Goal: Information Seeking & Learning: Learn about a topic

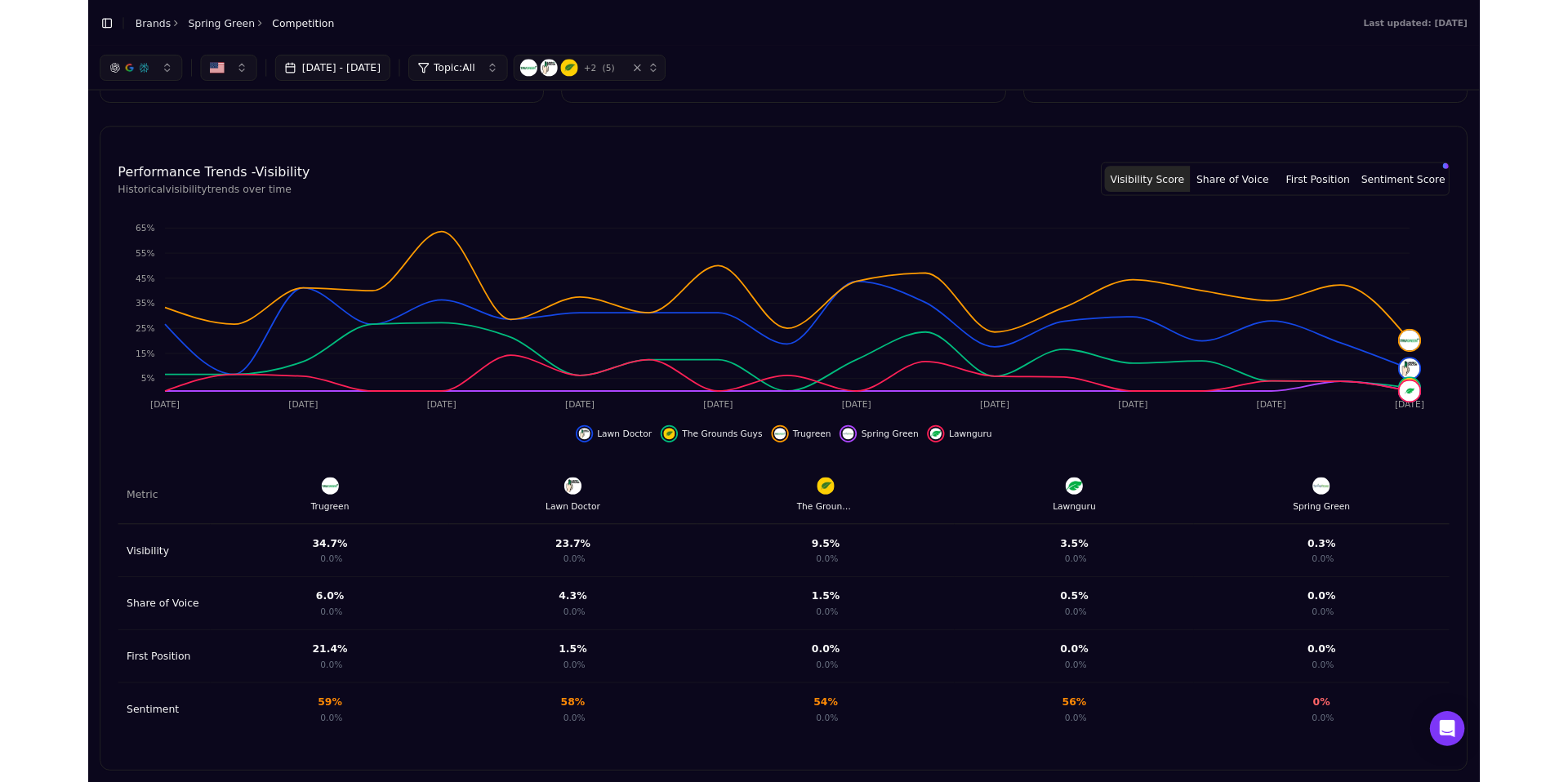
scroll to position [481, 0]
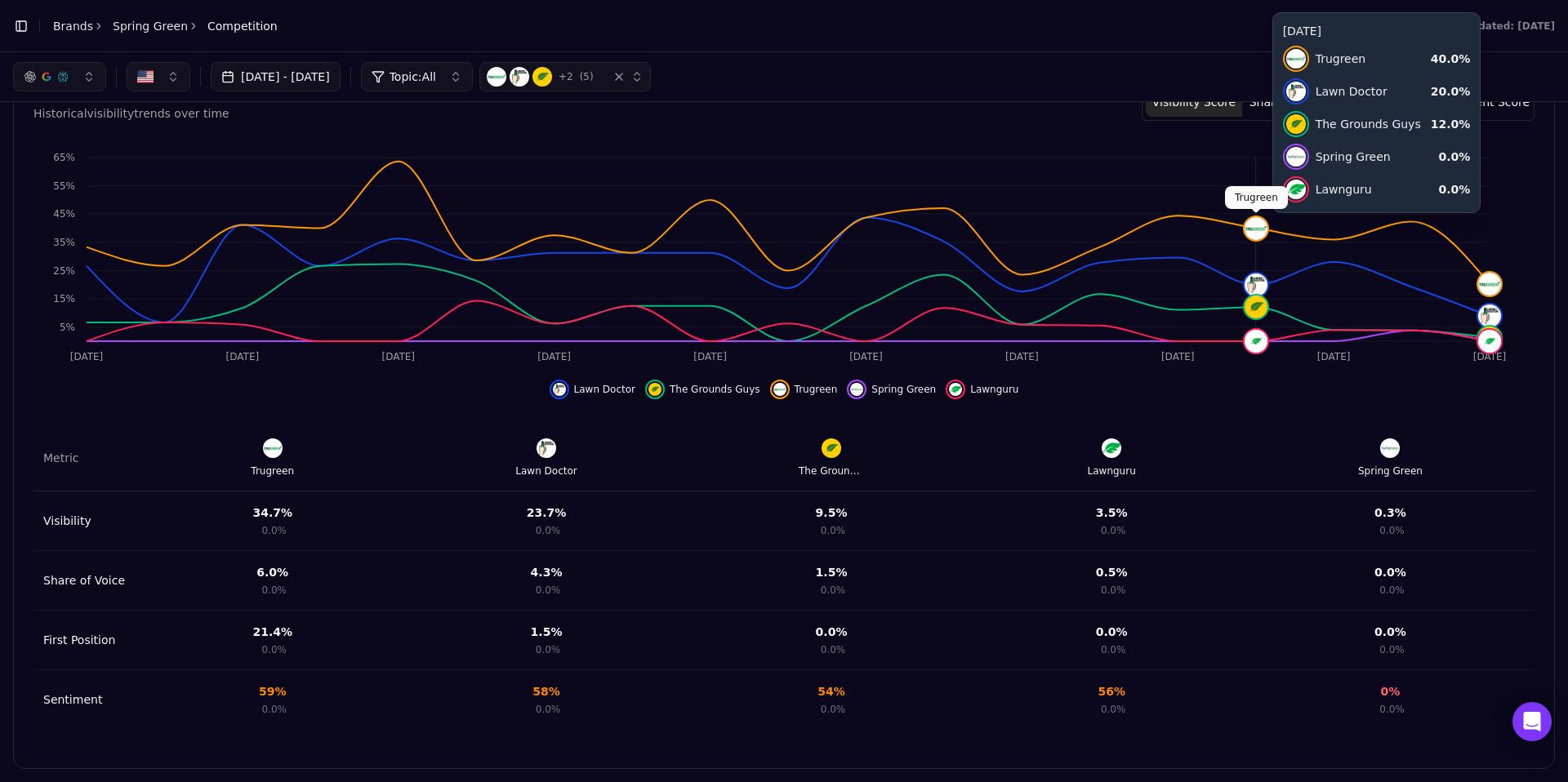
click at [1255, 237] on img at bounding box center [1256, 228] width 23 height 23
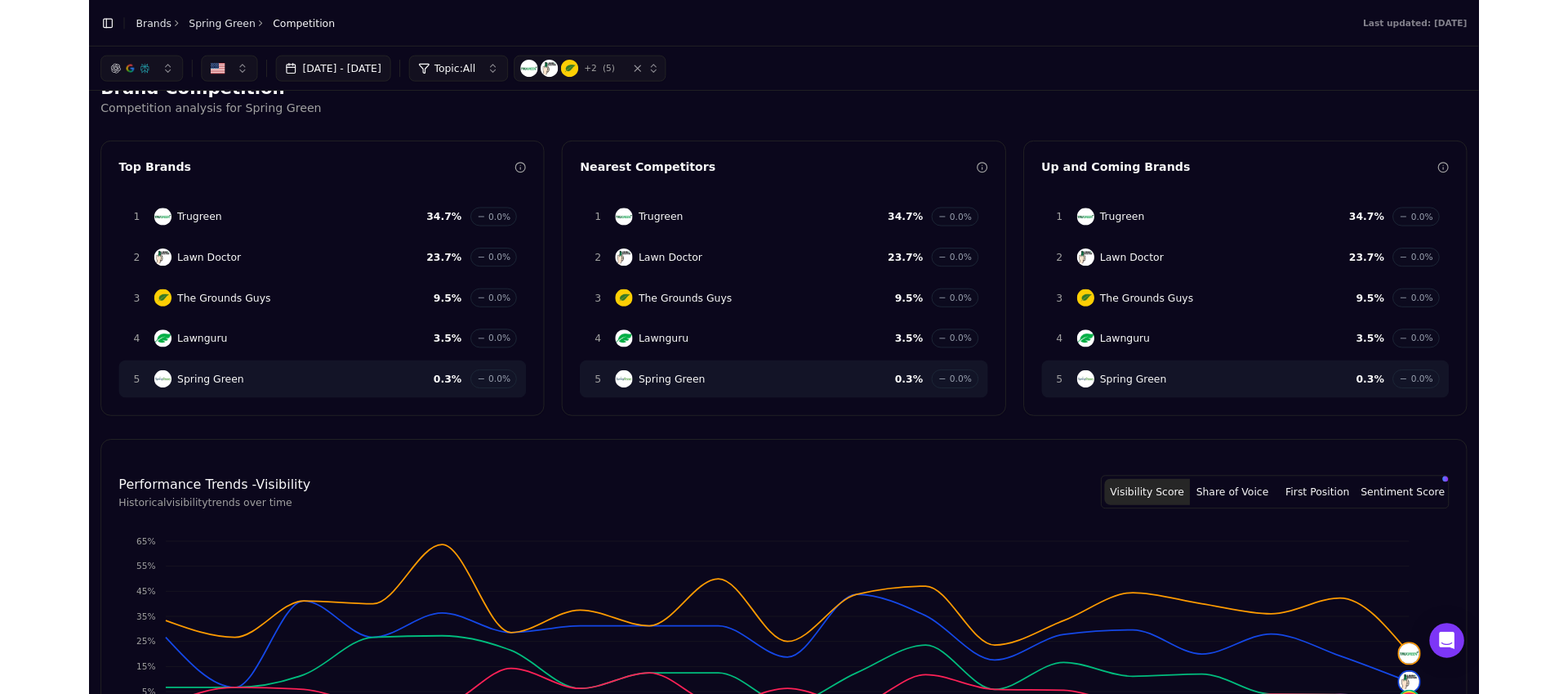
scroll to position [5, 0]
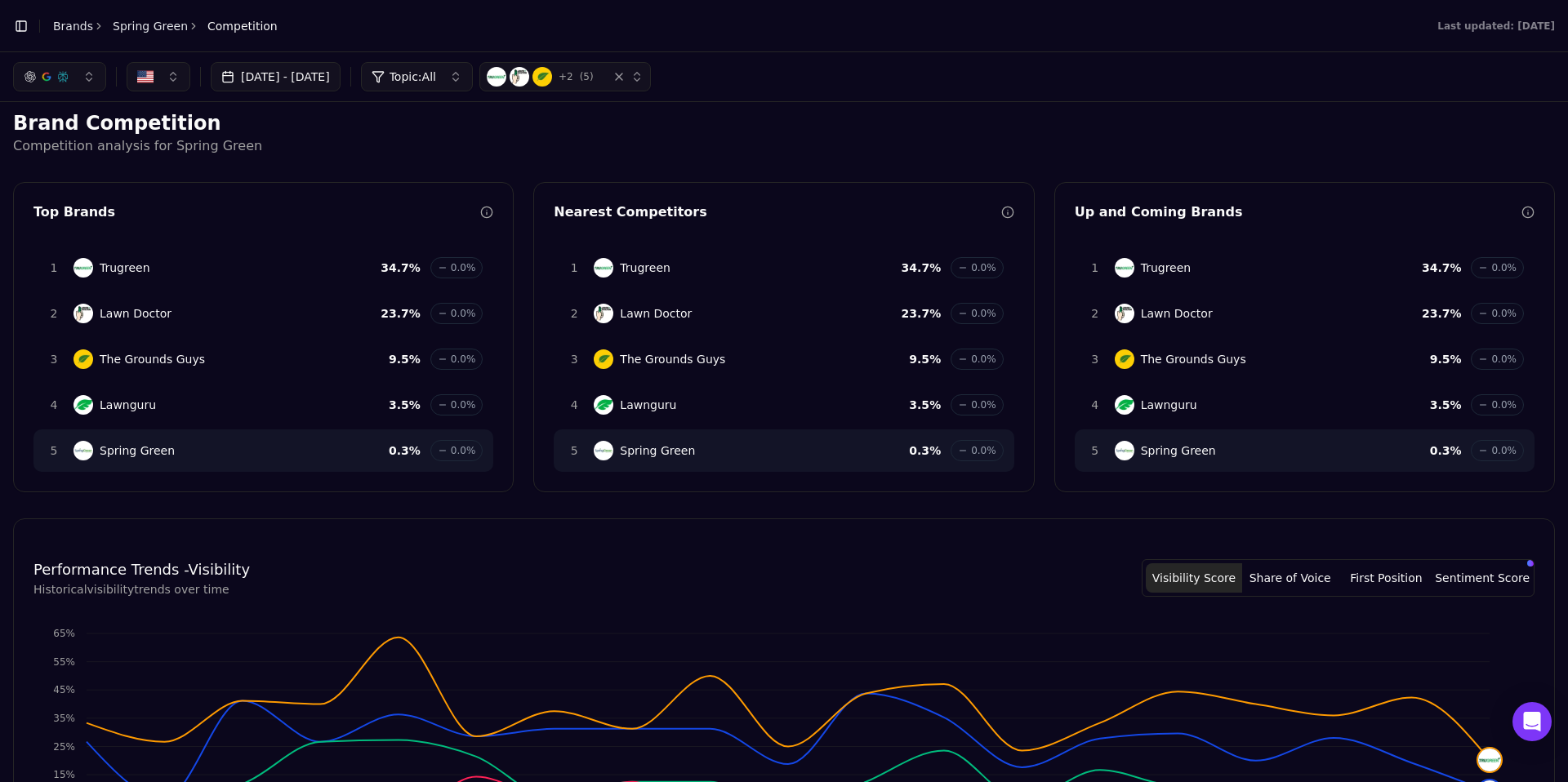
click at [105, 255] on div "1 Trugreen 34.7 % 0.0%" at bounding box center [263, 267] width 460 height 42
click at [644, 84] on div "button" at bounding box center [627, 76] width 33 height 16
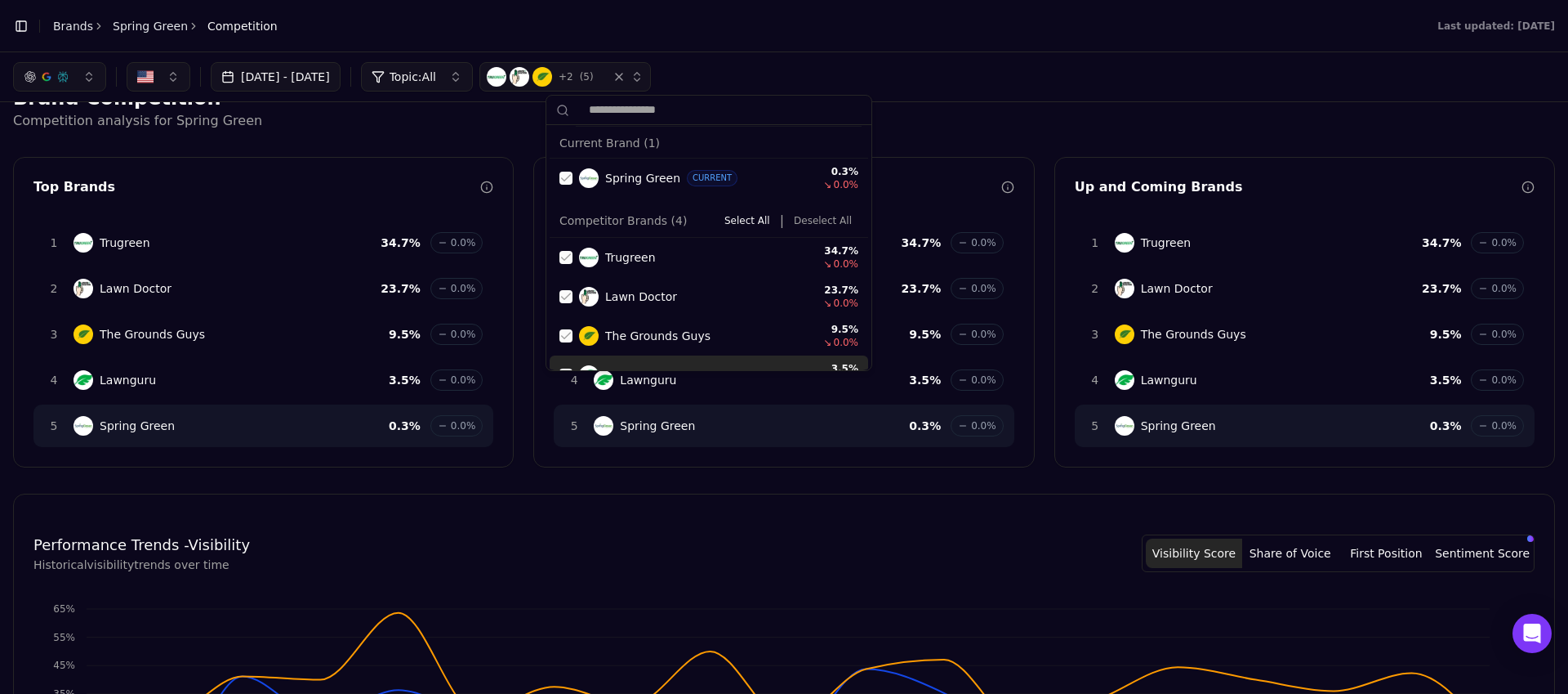
scroll to position [65, 0]
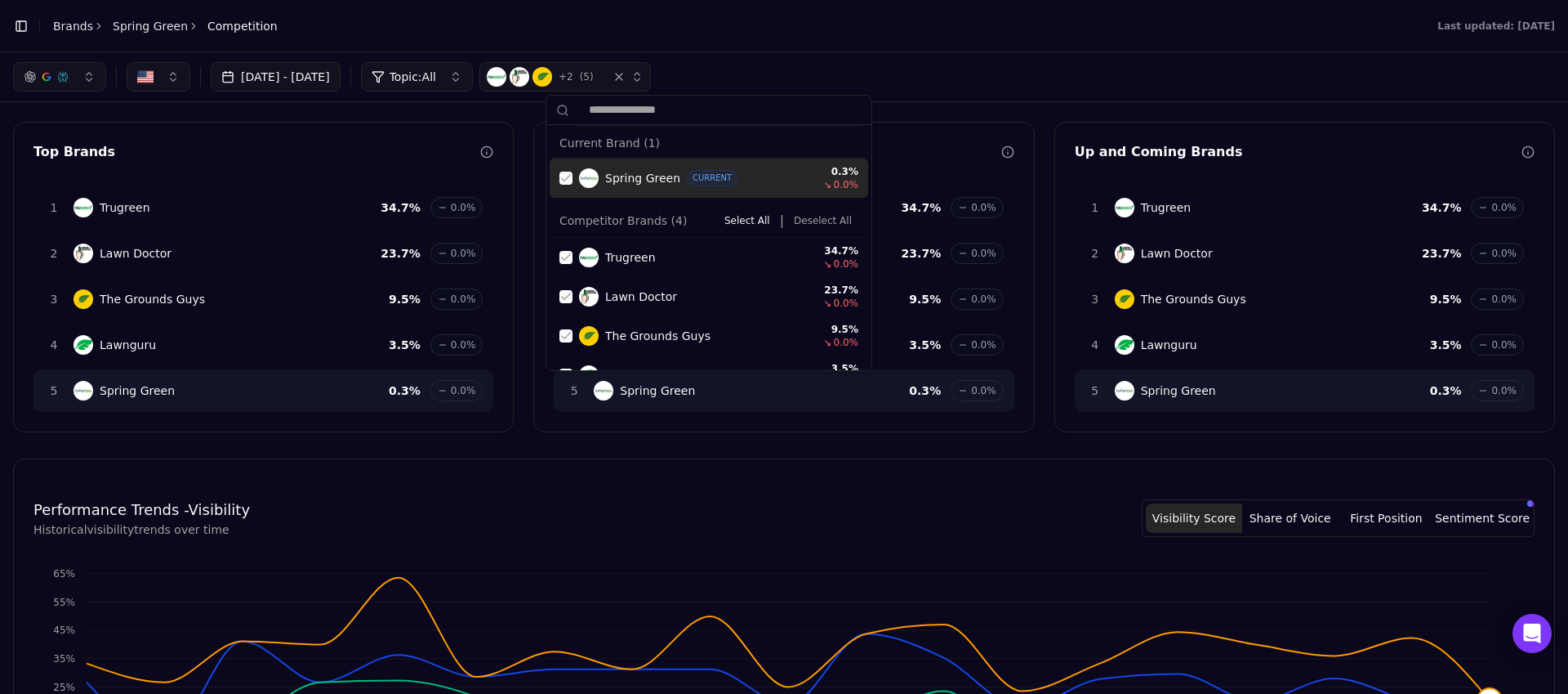
click at [814, 83] on div "Aug 10, 2025 - Sep 09, 2025 Topic: All + 2 ( 5 )" at bounding box center [783, 77] width 1542 height 30
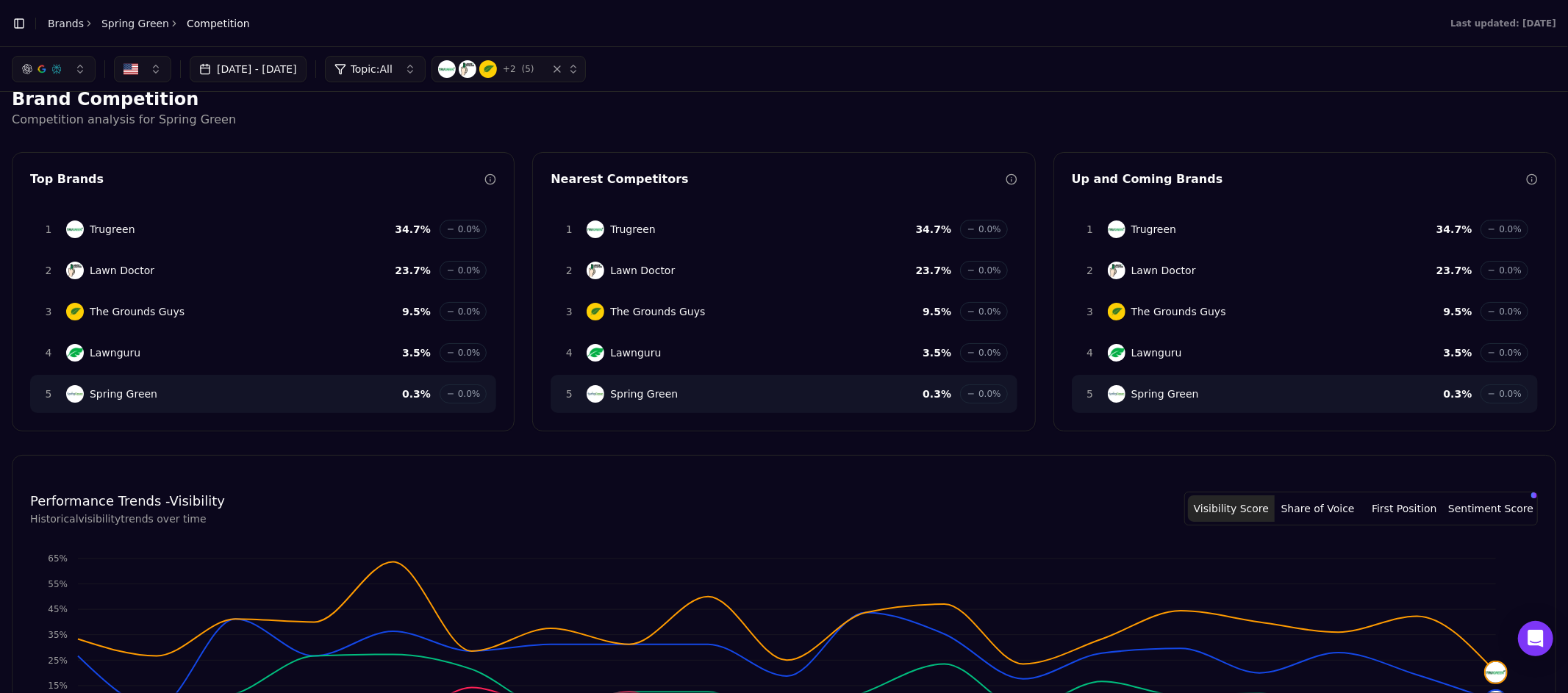
scroll to position [0, 0]
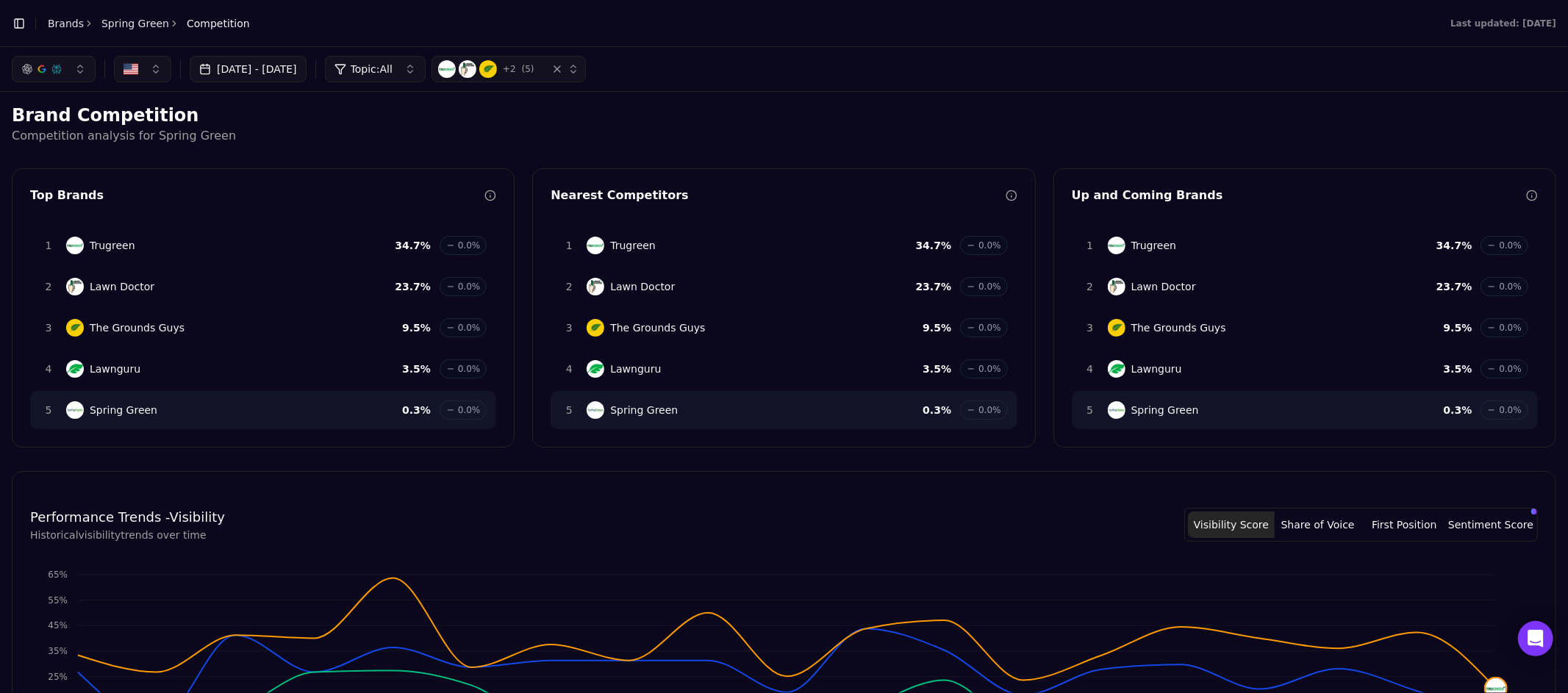
click at [307, 61] on button "[DATE] - [DATE]" at bounding box center [248, 69] width 117 height 27
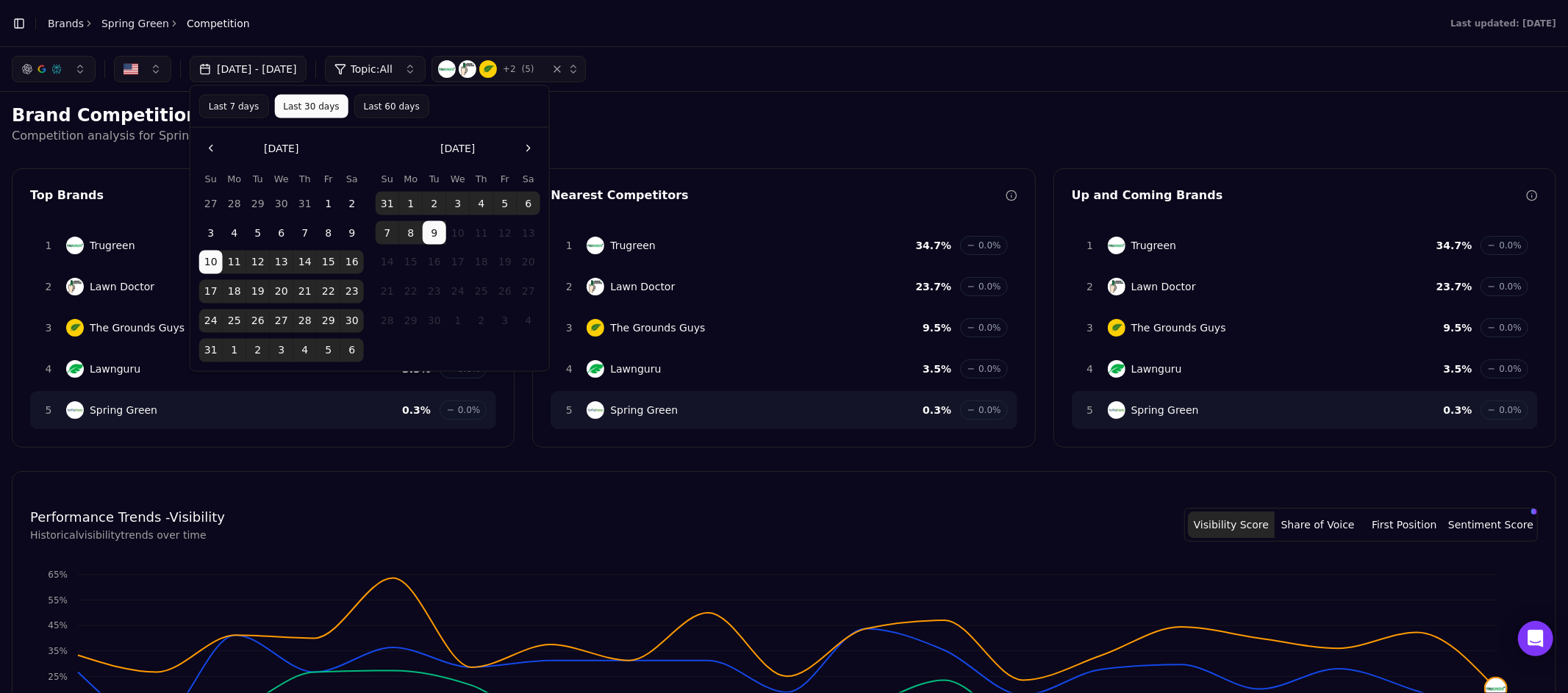
click at [307, 62] on button "[DATE] - [DATE]" at bounding box center [248, 69] width 117 height 27
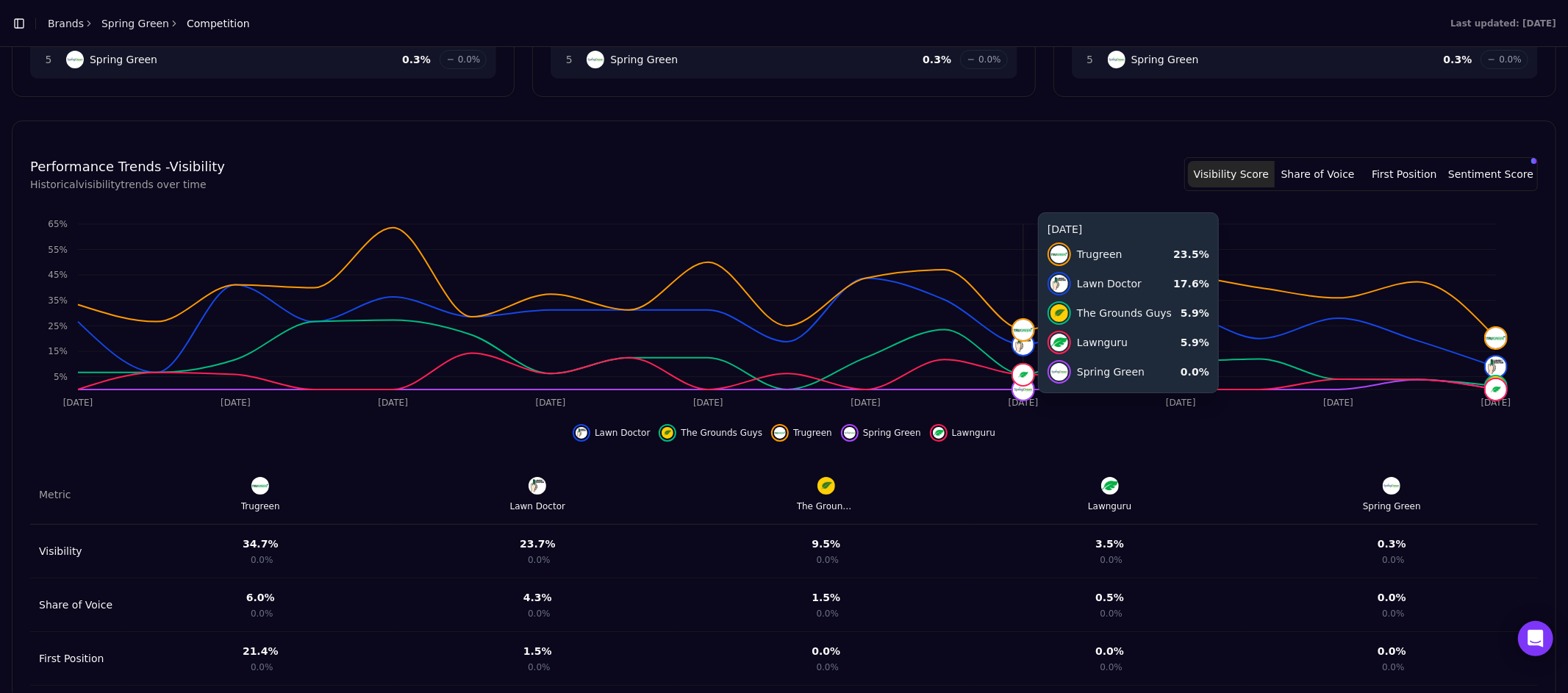
scroll to position [446, 0]
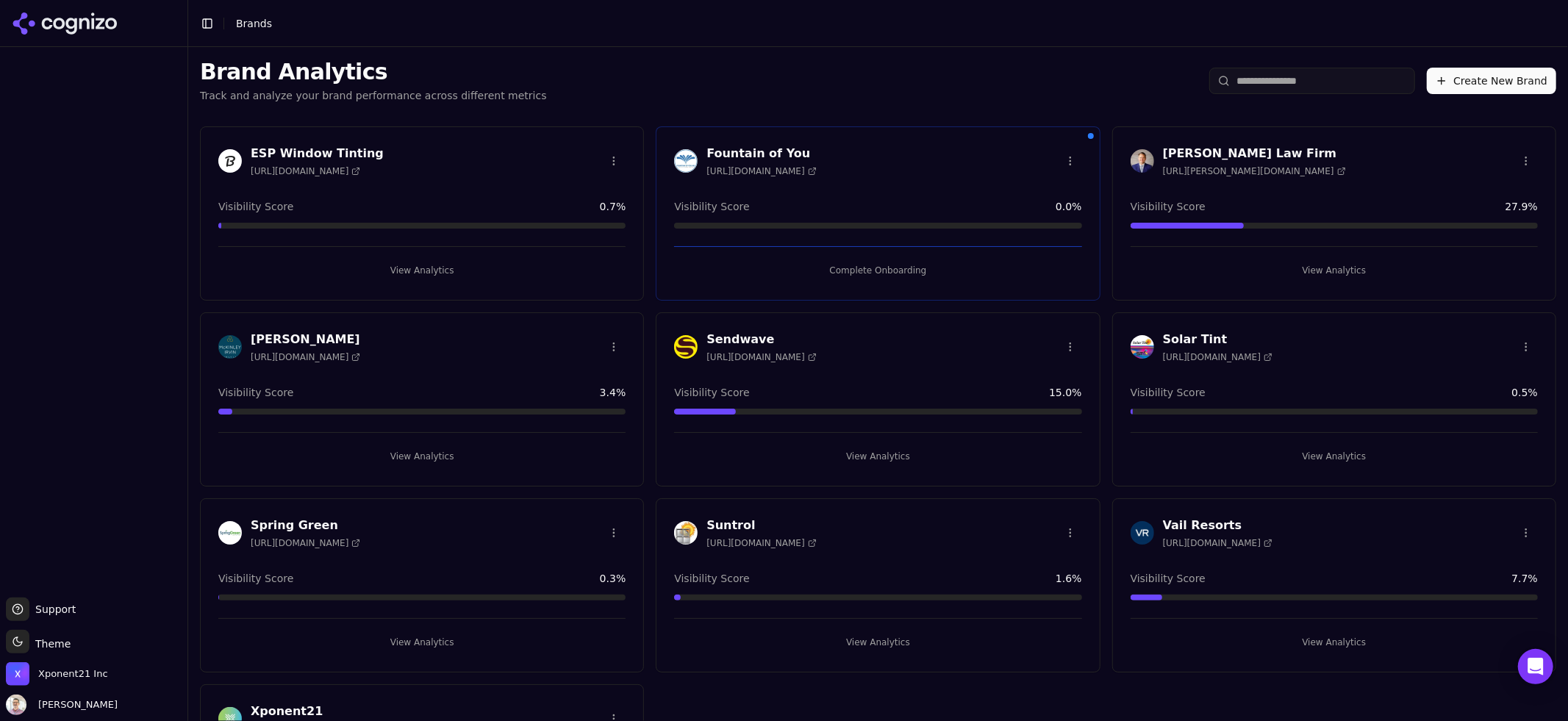
click at [579, 528] on div "Spring Green [URL][DOMAIN_NAME]" at bounding box center [421, 532] width 407 height 33
click at [380, 551] on div "Spring Green [URL][DOMAIN_NAME]" at bounding box center [421, 534] width 443 height 36
click at [380, 550] on div "Spring Green [URL][DOMAIN_NAME]" at bounding box center [421, 534] width 443 height 36
click at [307, 524] on h3 "Spring Green" at bounding box center [305, 524] width 109 height 17
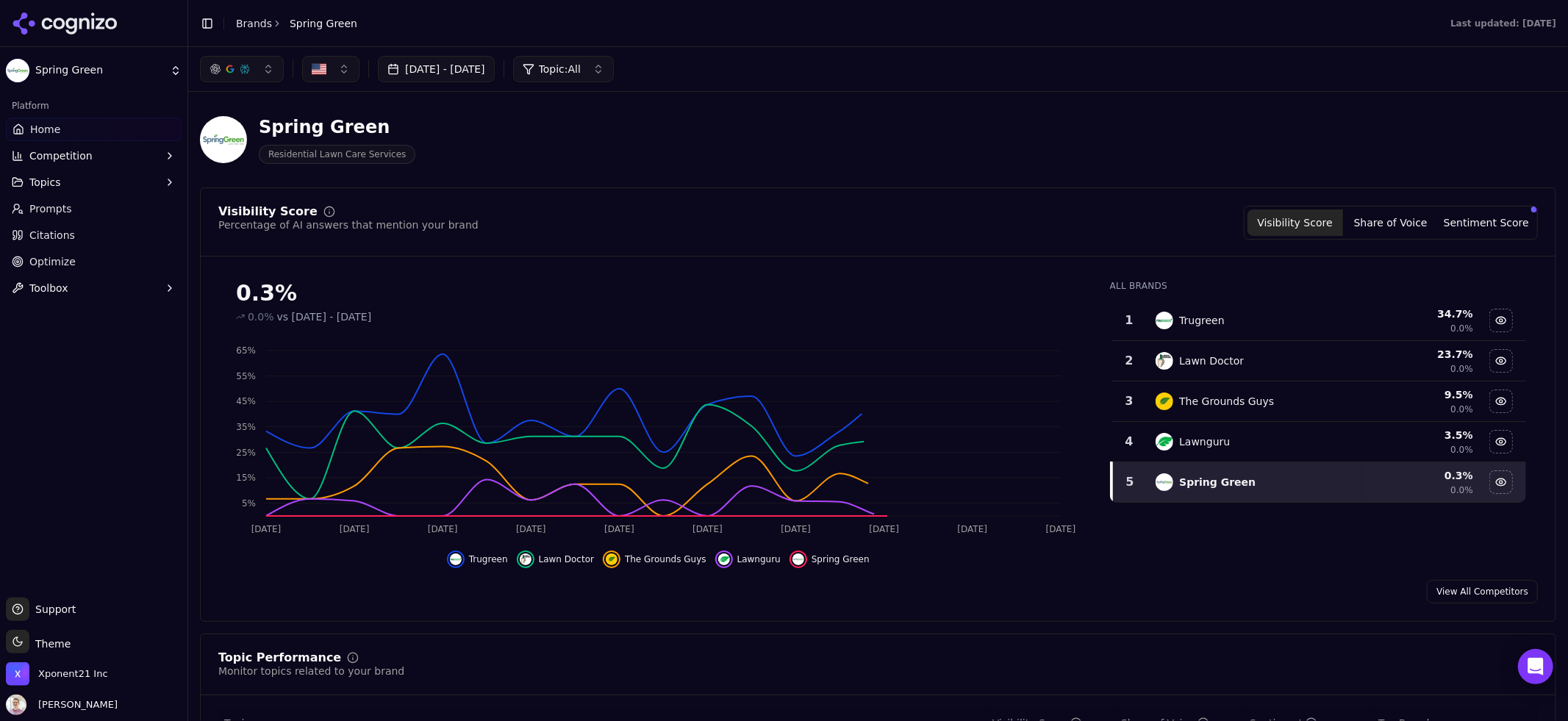
click at [47, 209] on span "Prompts" at bounding box center [51, 208] width 43 height 14
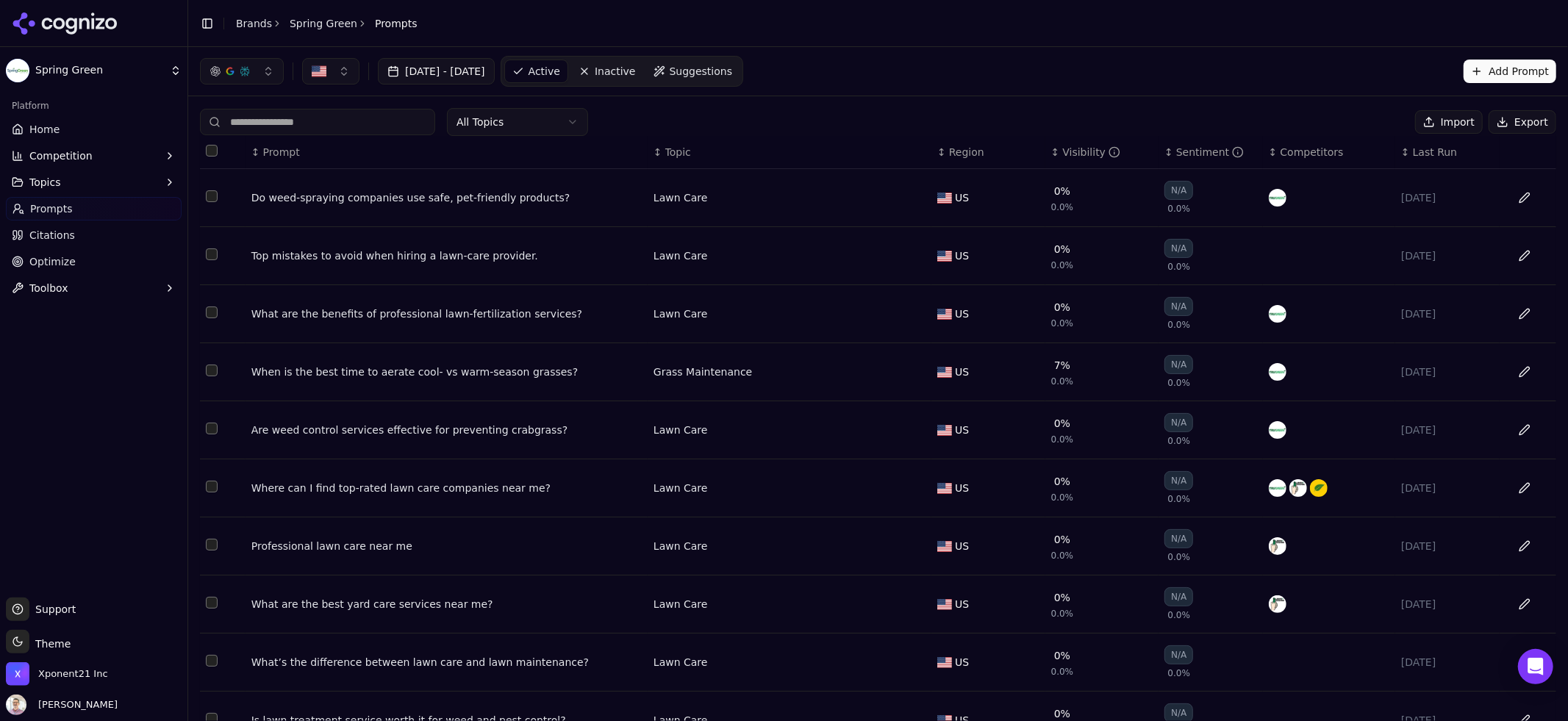
click at [50, 181] on span "Topics" at bounding box center [46, 181] width 32 height 14
click at [65, 162] on span "Competition" at bounding box center [61, 156] width 63 height 14
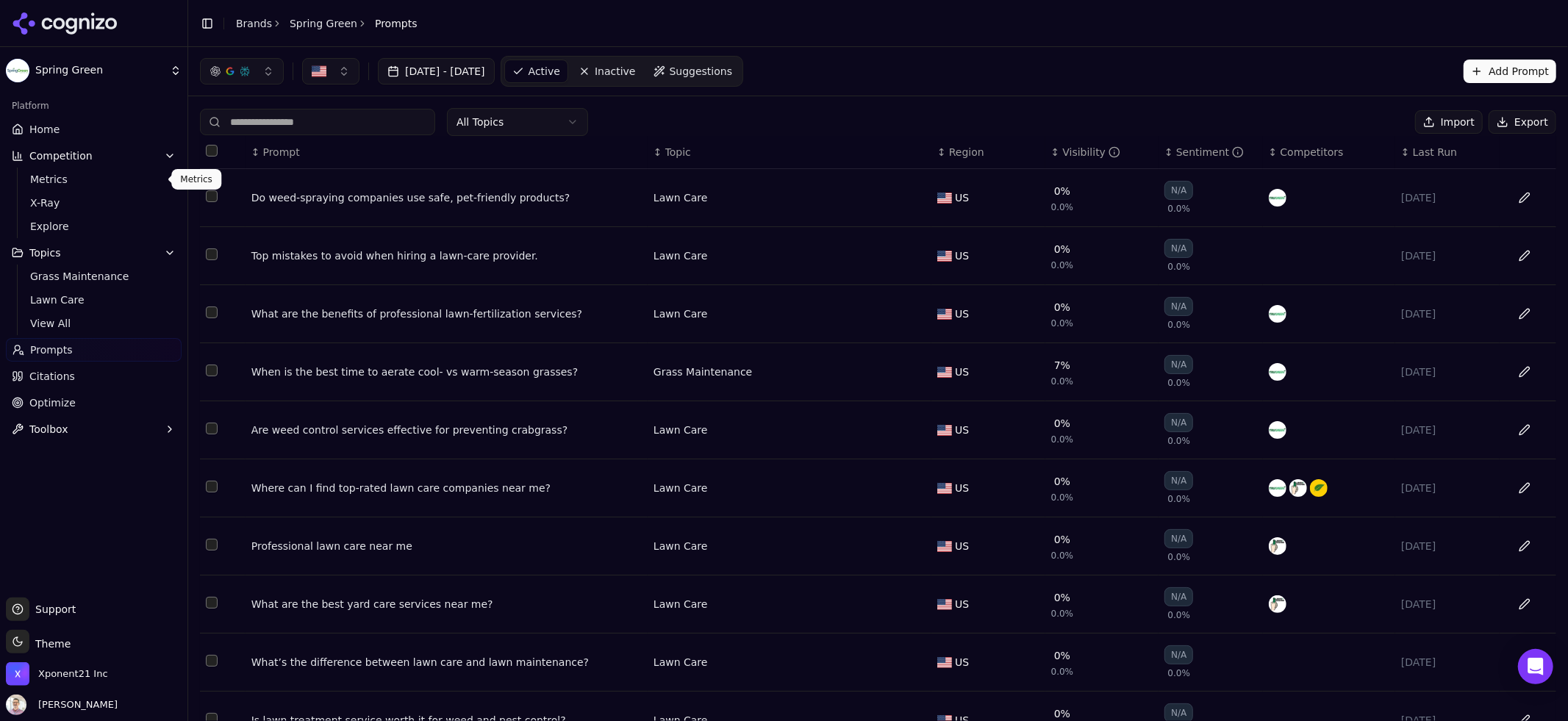
click at [65, 183] on span "Metrics" at bounding box center [94, 178] width 128 height 14
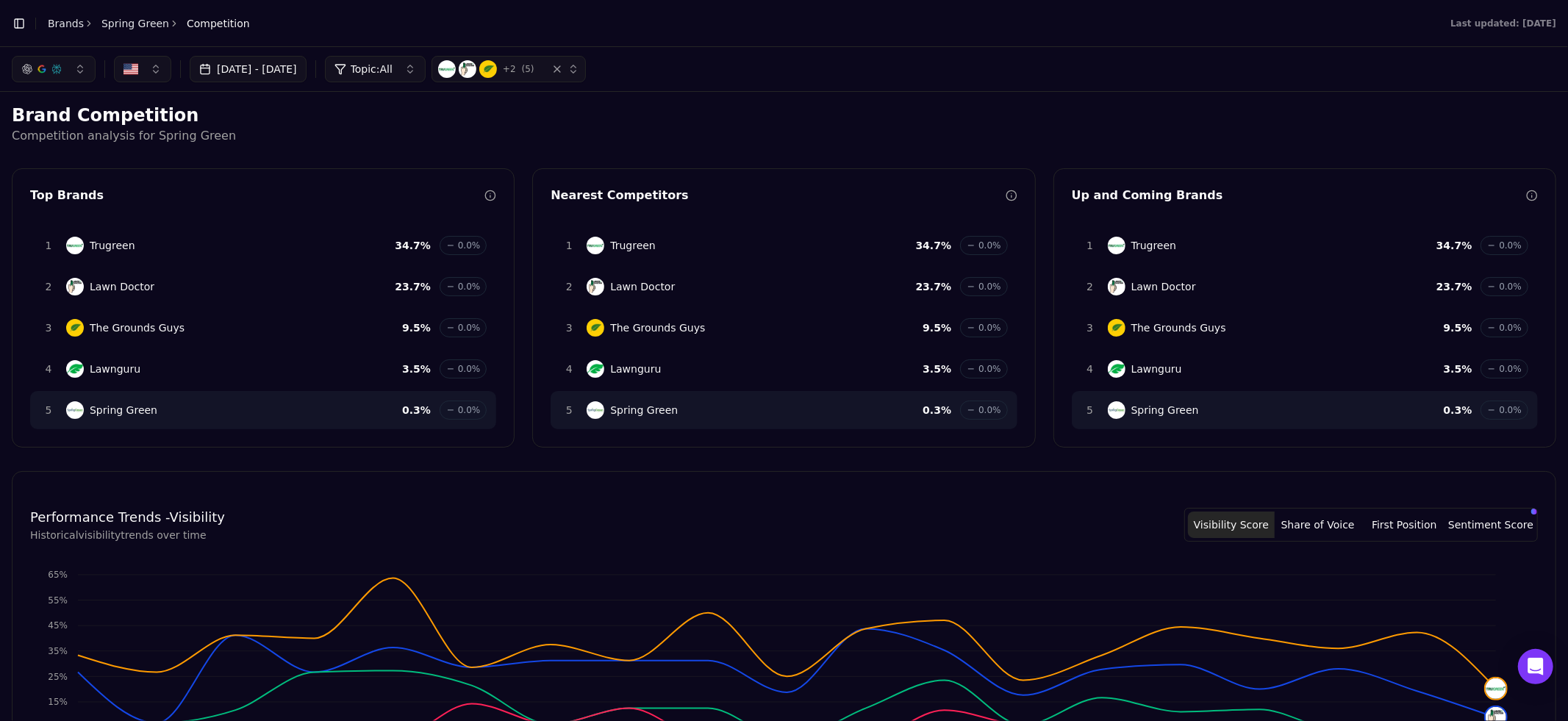
click at [307, 69] on button "[DATE] - [DATE]" at bounding box center [248, 69] width 117 height 27
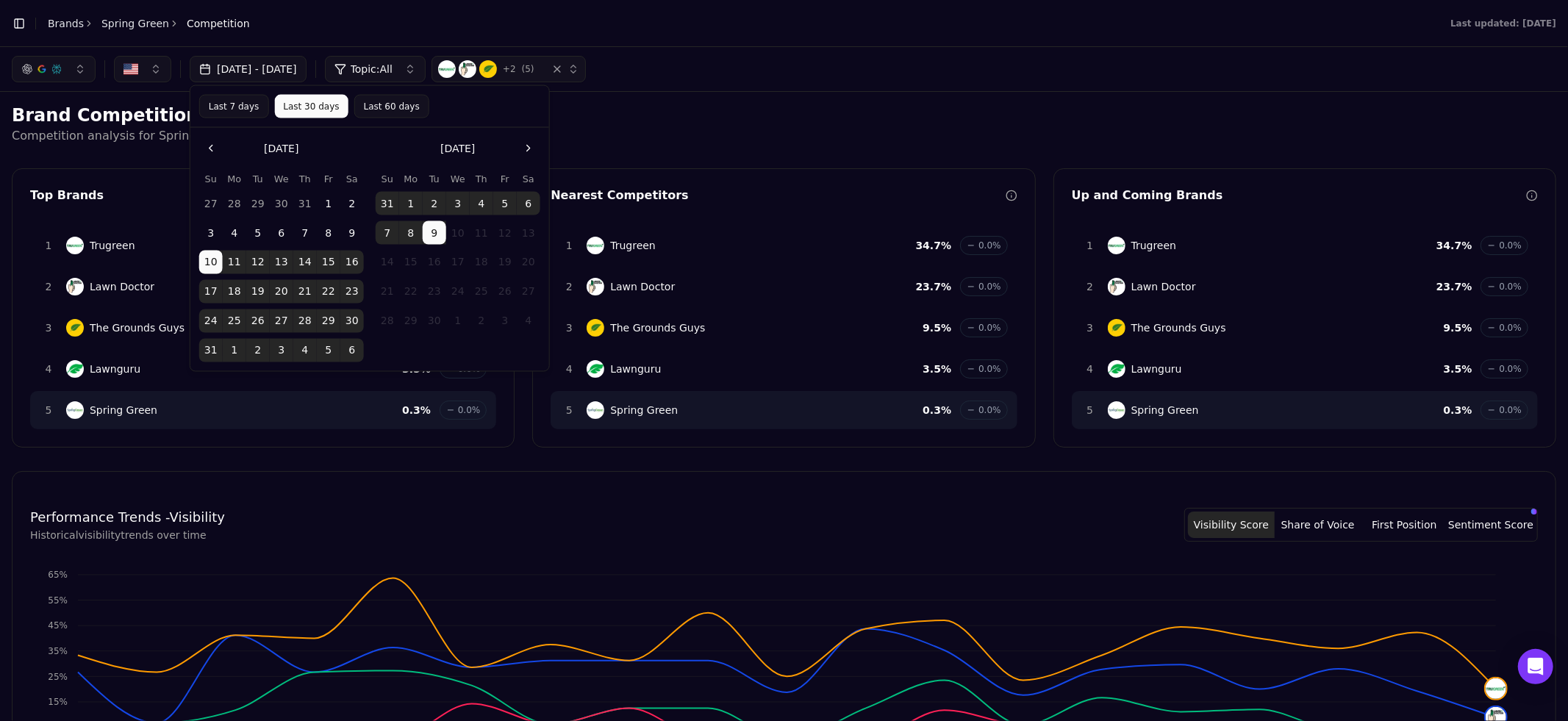
click at [307, 69] on button "[DATE] - [DATE]" at bounding box center [248, 69] width 117 height 27
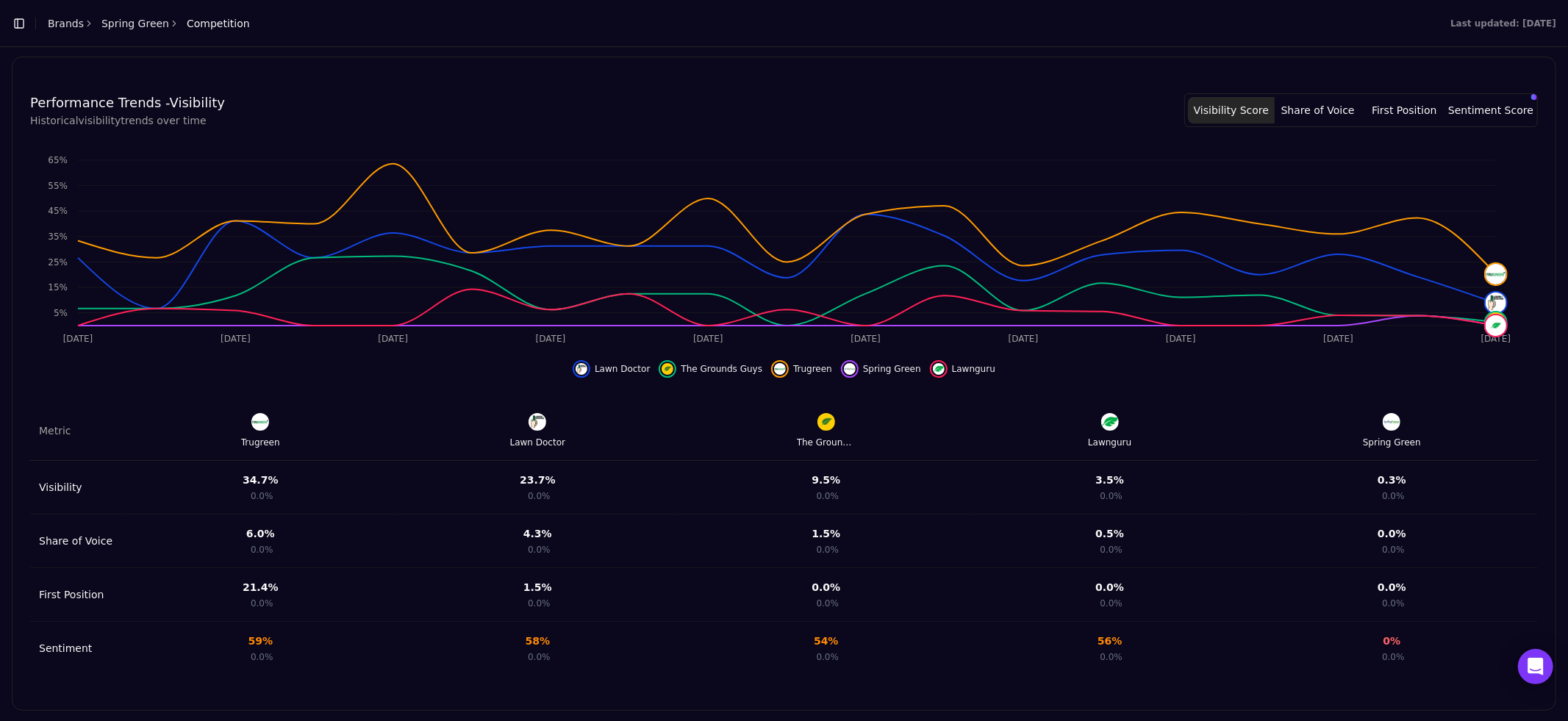
scroll to position [417, 0]
